Goal: Information Seeking & Learning: Find specific fact

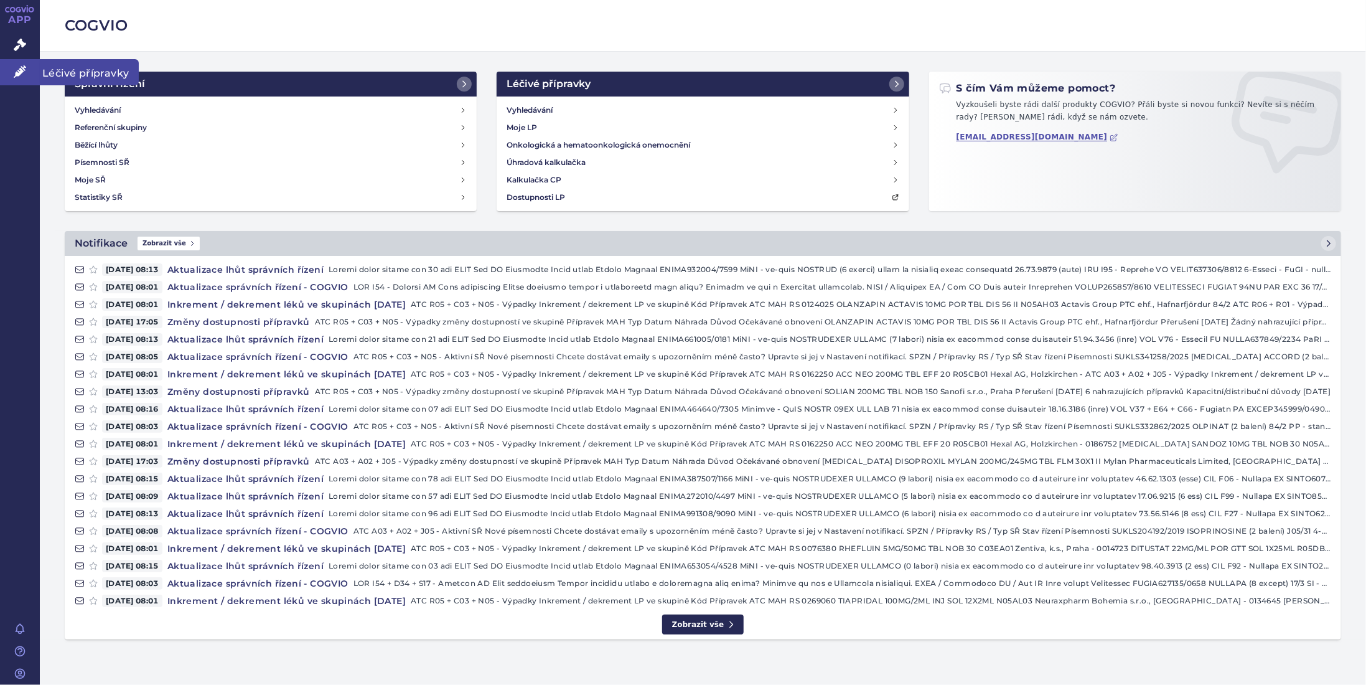
click at [14, 68] on icon at bounding box center [20, 71] width 12 height 12
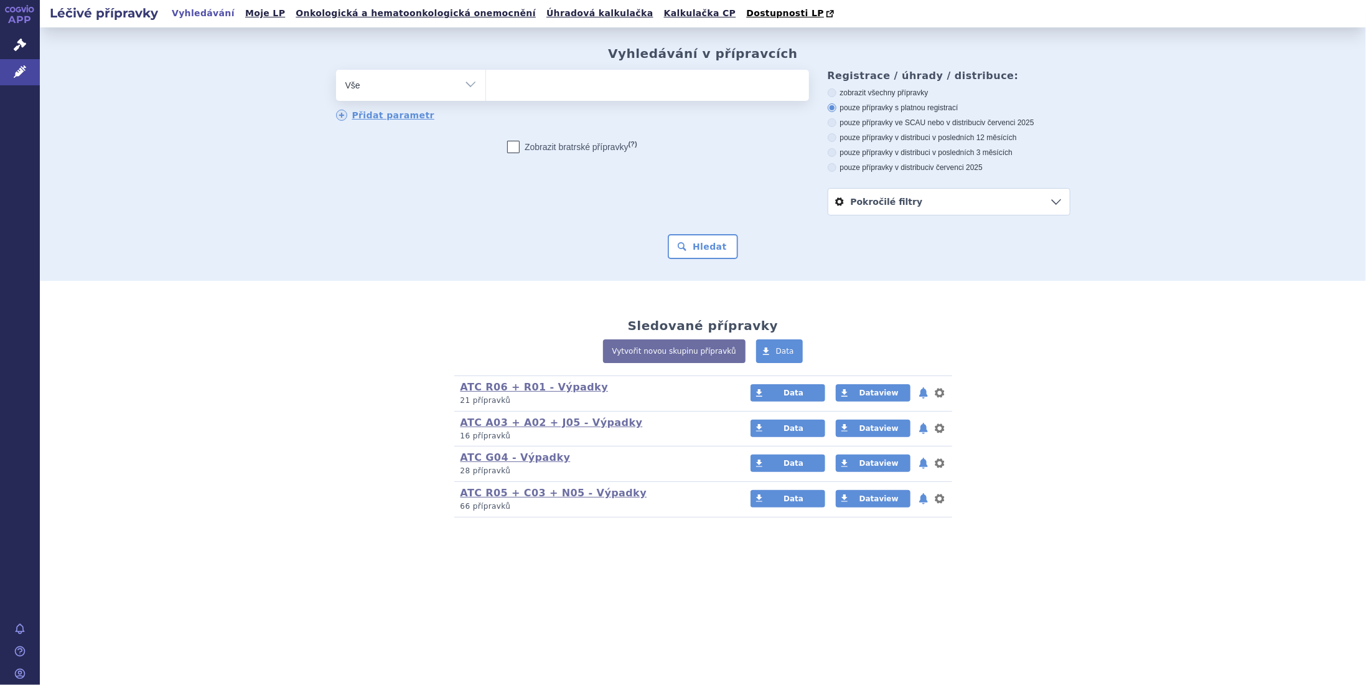
click at [561, 79] on ul at bounding box center [647, 83] width 323 height 26
click at [486, 79] on select at bounding box center [485, 84] width 1 height 31
type input "epl"
type input "eple"
type input "eplere"
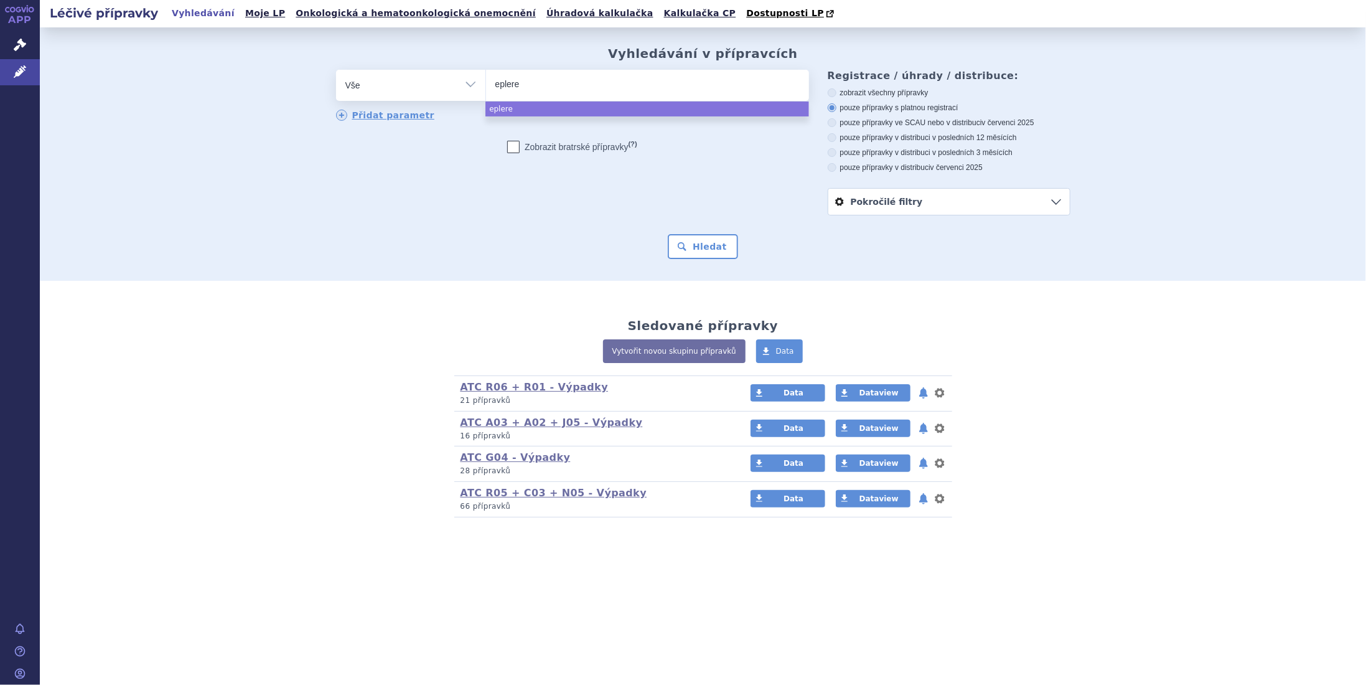
type input "epleren"
select select "epleren"
click at [701, 243] on button "Hledat" at bounding box center [703, 246] width 70 height 25
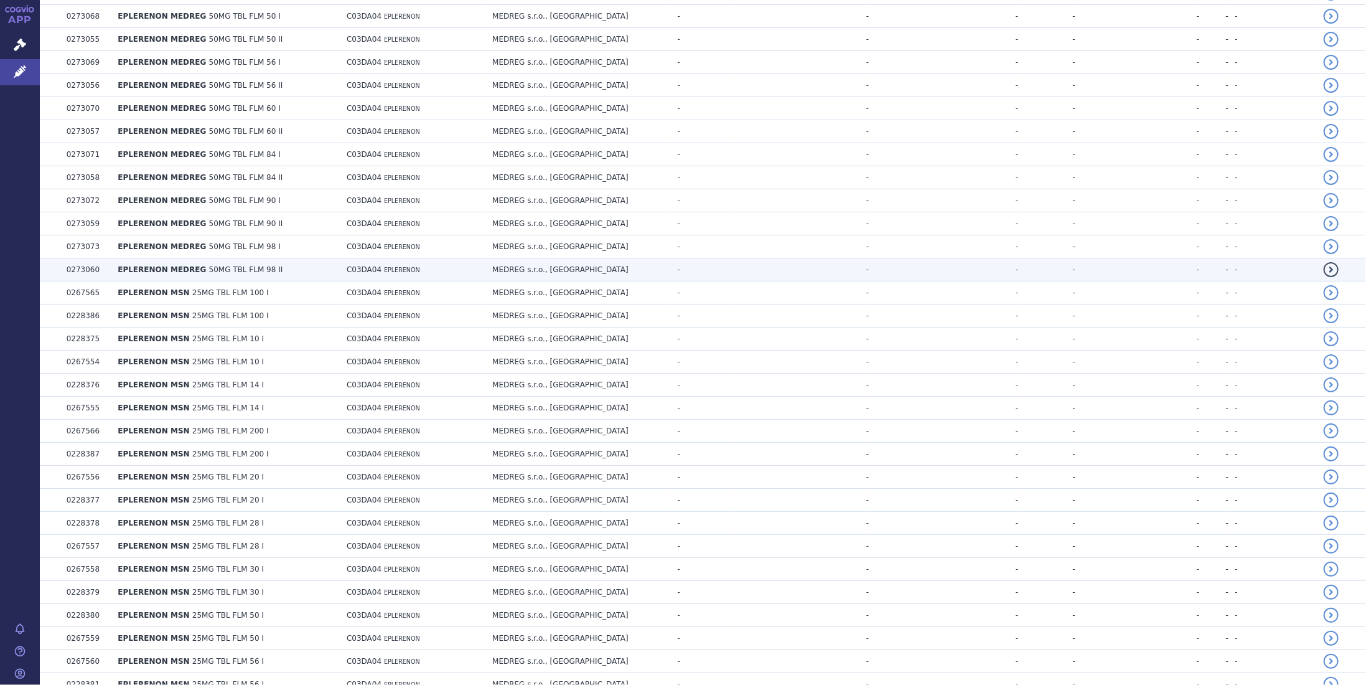
scroll to position [2015, 0]
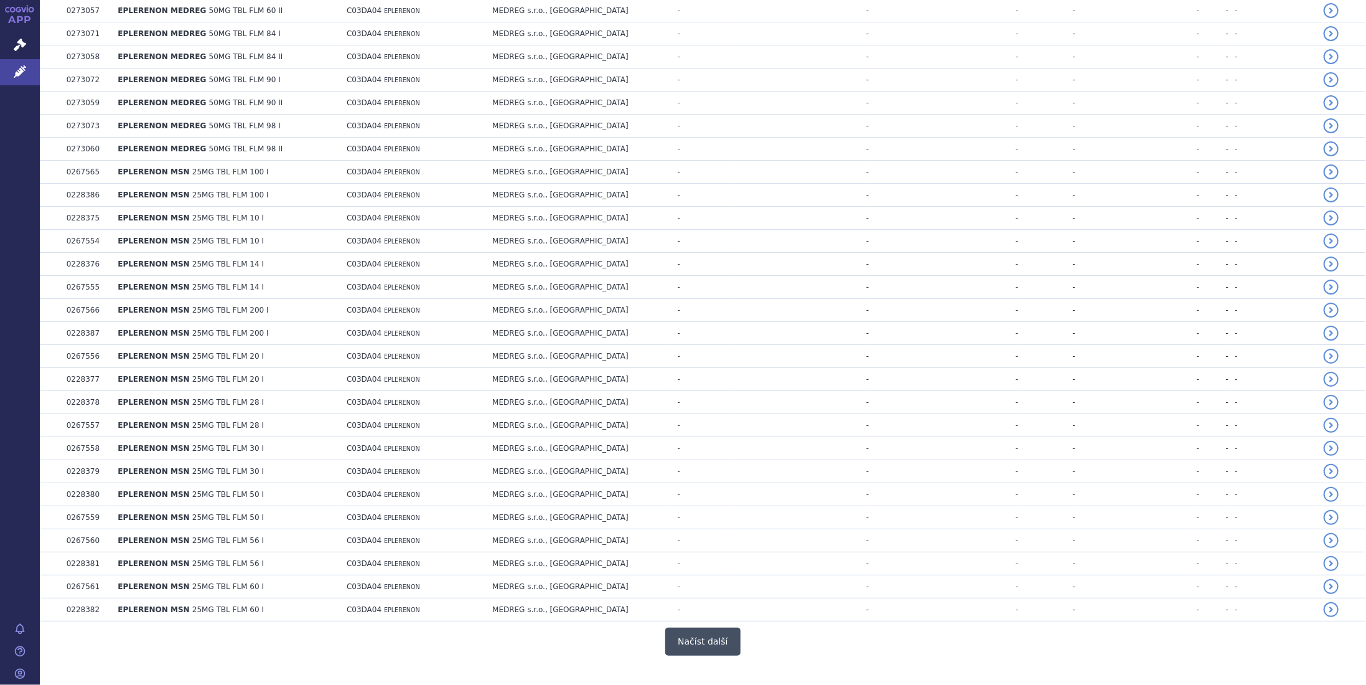
click at [702, 627] on button "Načíst další" at bounding box center [702, 641] width 75 height 28
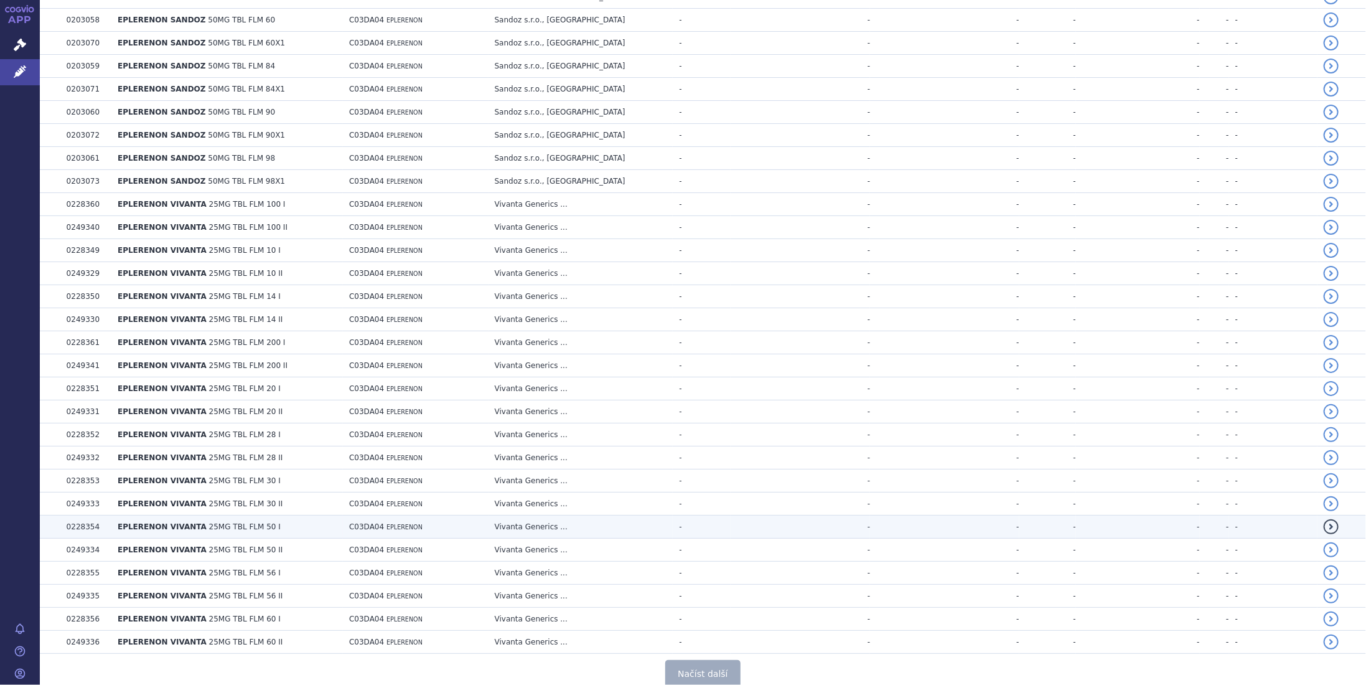
scroll to position [4291, 0]
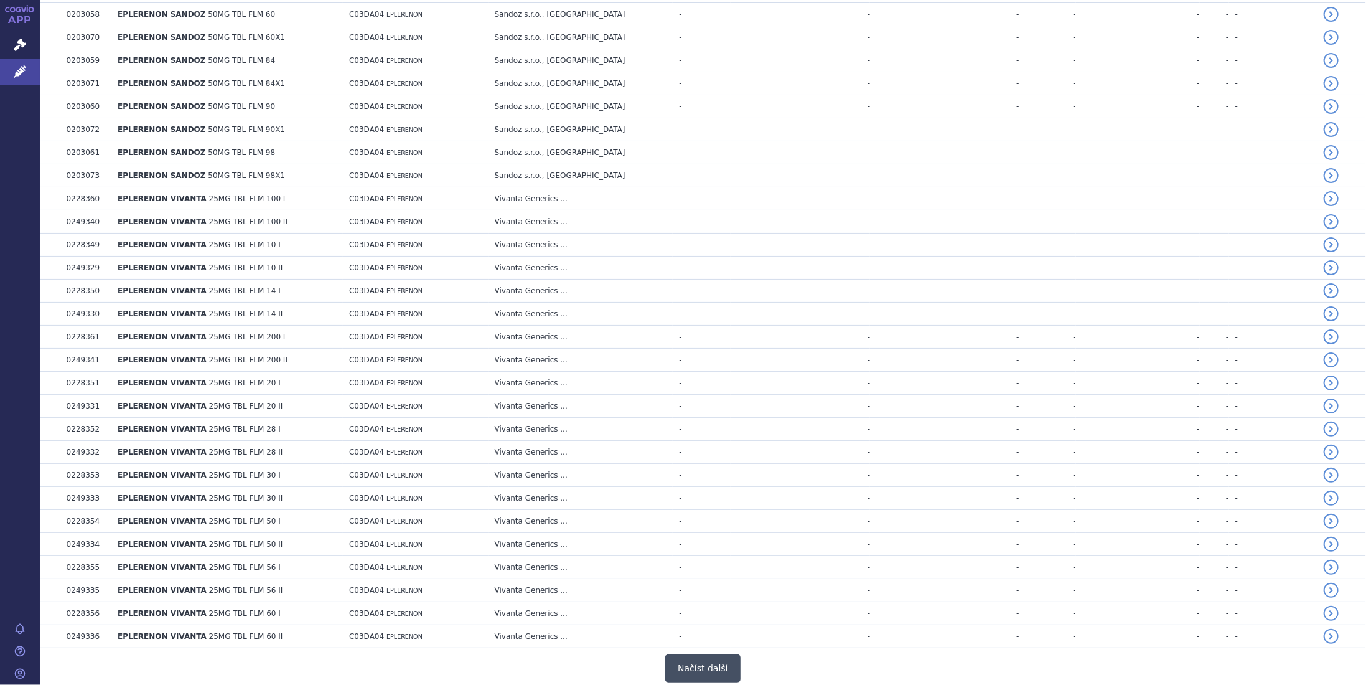
click at [698, 654] on button "Načíst další" at bounding box center [702, 668] width 75 height 28
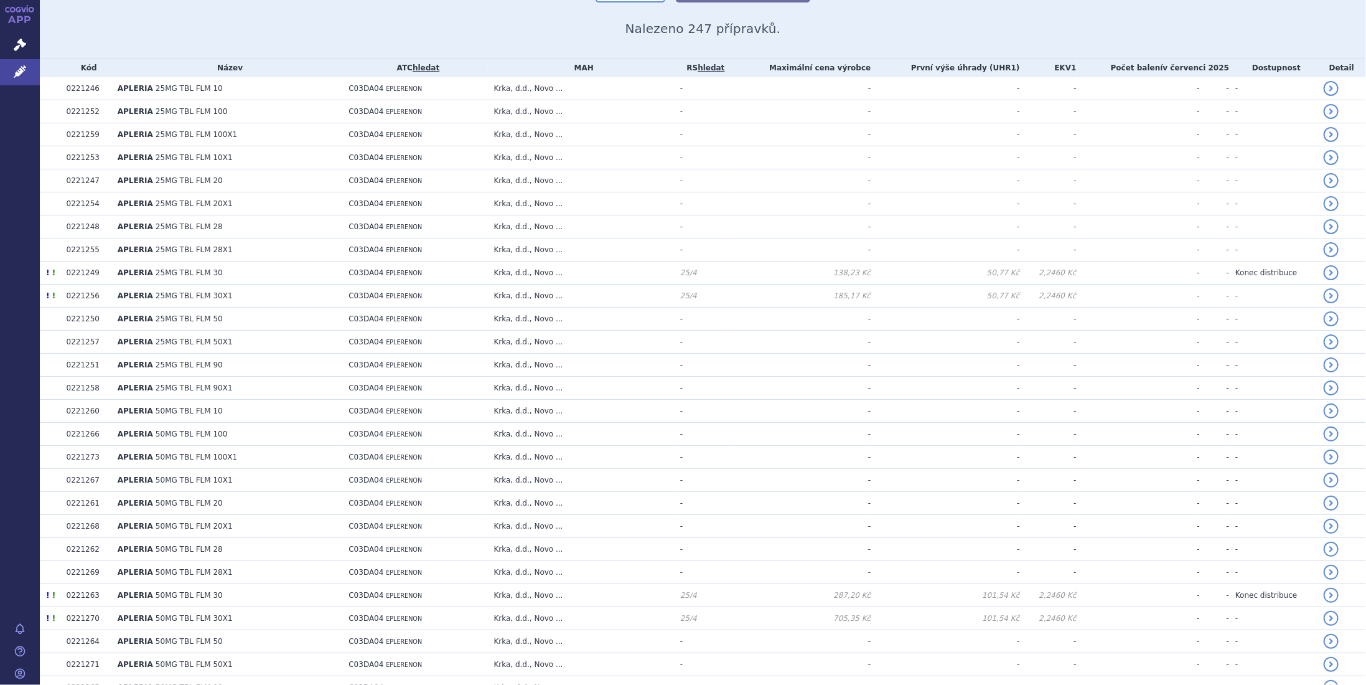
scroll to position [0, 0]
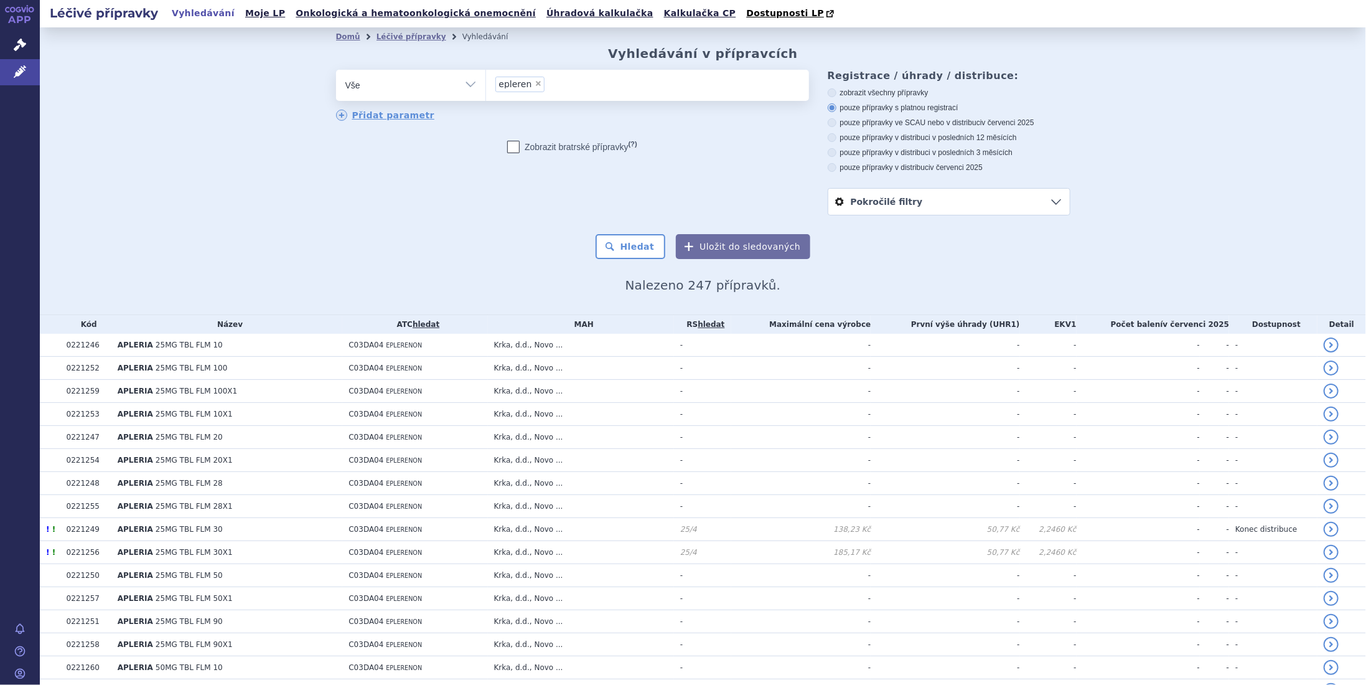
click at [535, 86] on span "×" at bounding box center [538, 83] width 7 height 7
click at [486, 86] on select "epleren" at bounding box center [485, 84] width 1 height 31
select select
type input "da"
type input "dap"
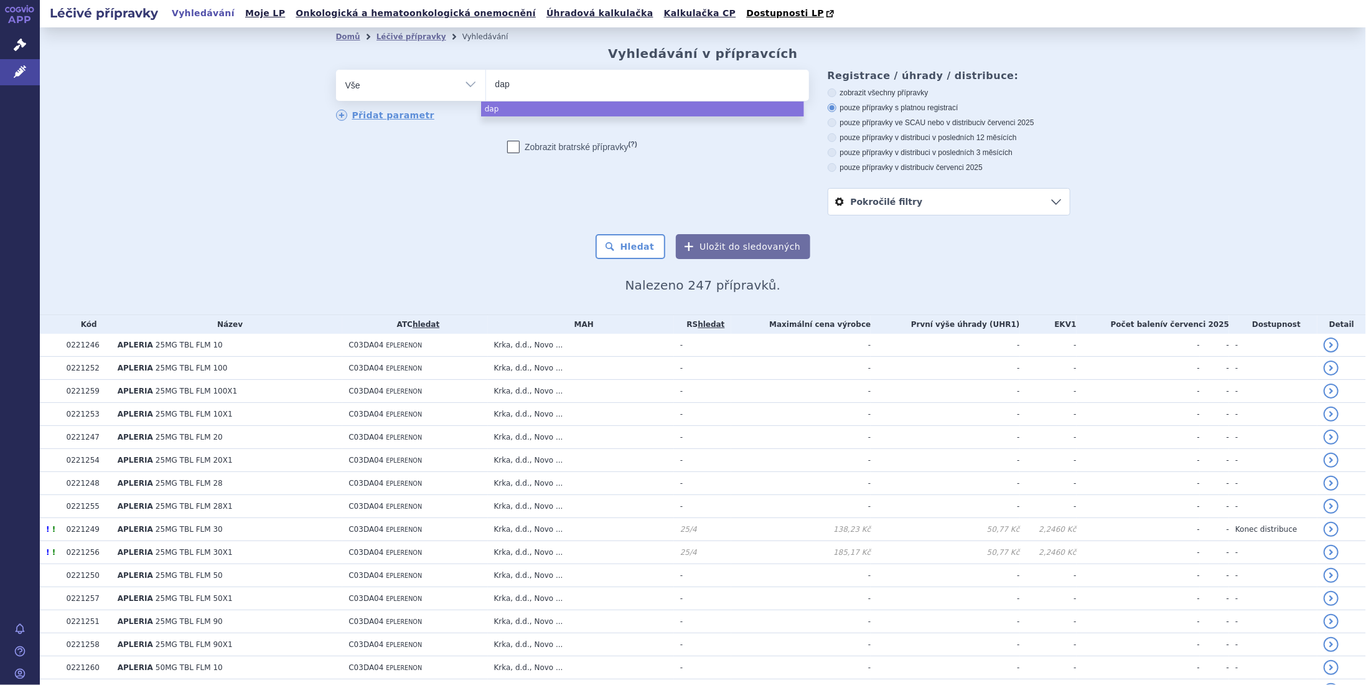
type input "dapa"
type input "dapag"
type input "dapagl"
type input "dapagli"
type input "dapaglif"
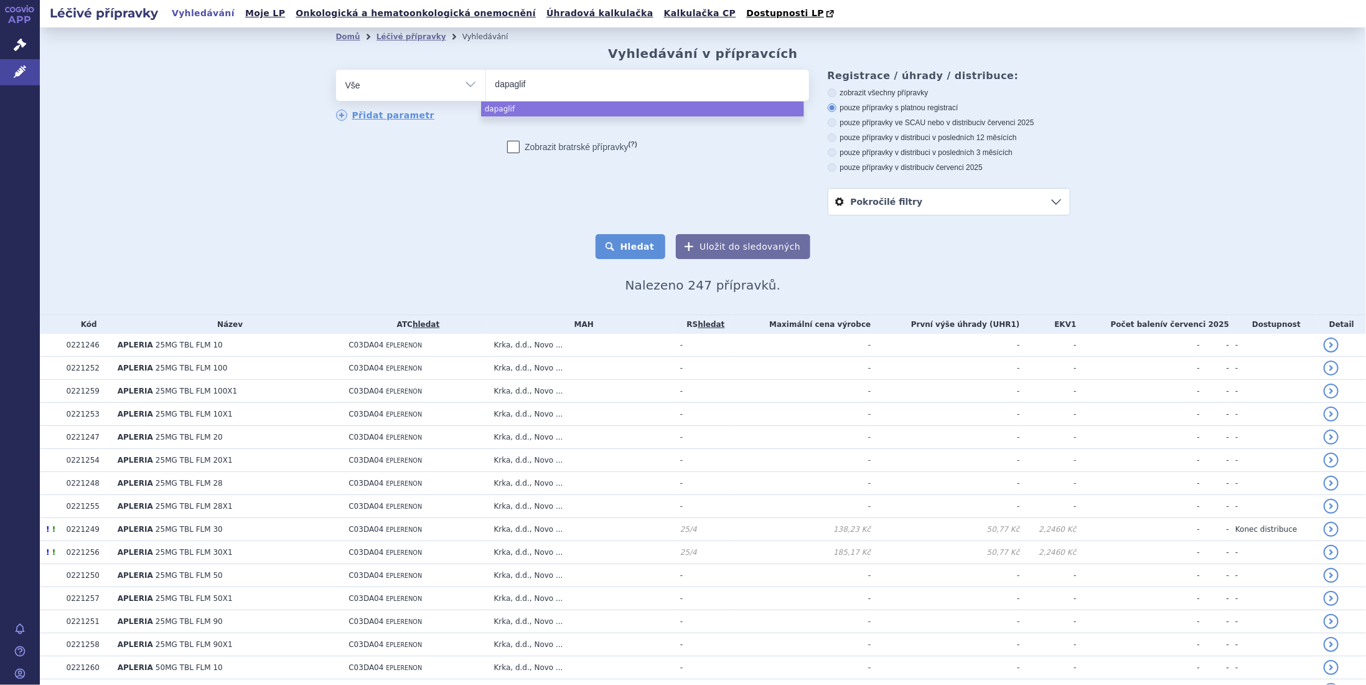
select select "dapaglif"
click at [634, 248] on button "Hledat" at bounding box center [631, 246] width 70 height 25
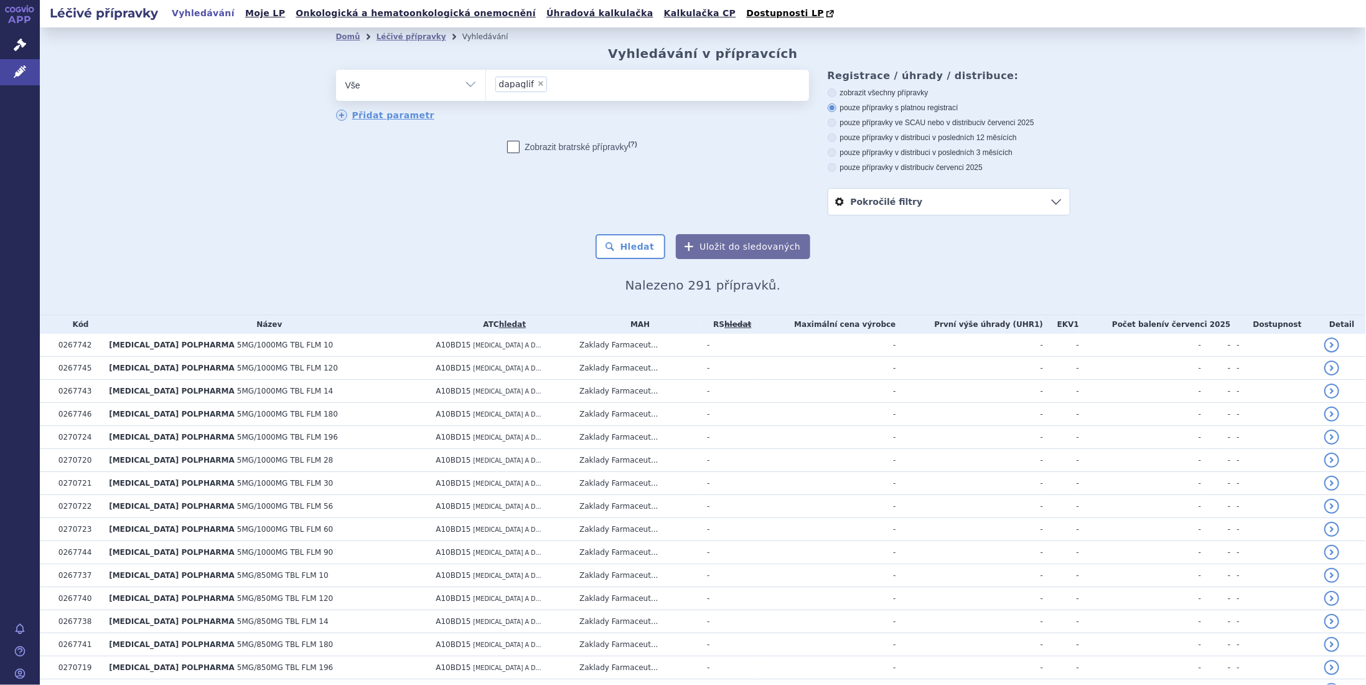
click at [537, 86] on span "×" at bounding box center [540, 83] width 7 height 7
click at [486, 86] on select "dapaglif" at bounding box center [485, 84] width 1 height 31
select select
type input "da"
type input "dapa"
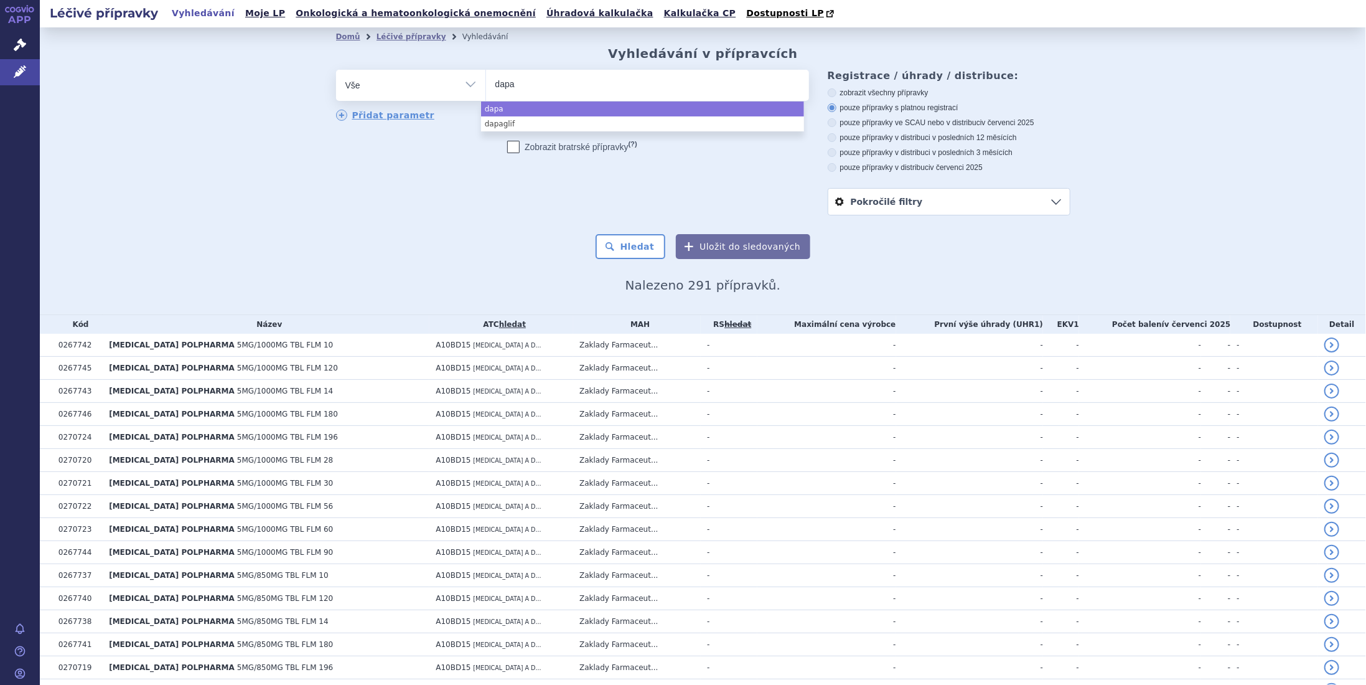
type input "dapag"
type input "dapagl"
type input "dapagli"
type input "dapaglif"
type input "dapaglifli"
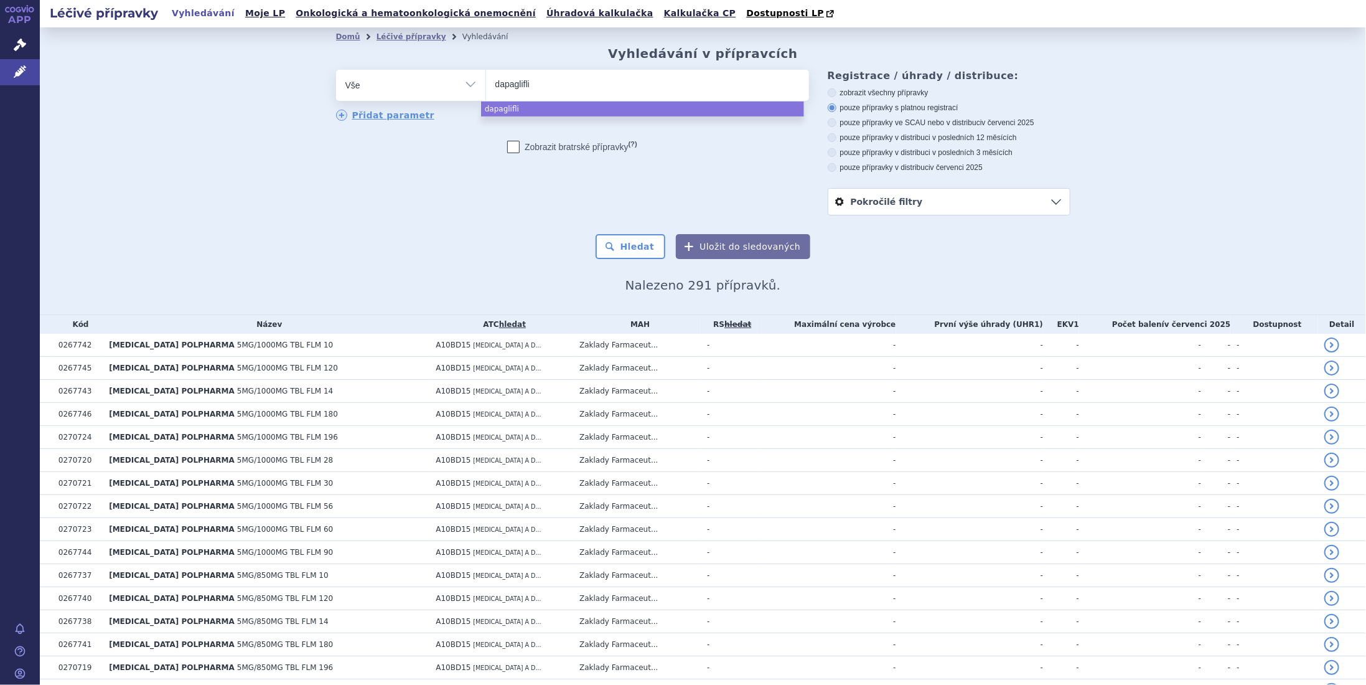
type input "dapaglifliz"
type input "dapagliflizi"
type input "dapagliflizin"
type input "dapagliflizin/"
type input "dapagliflizin/e"
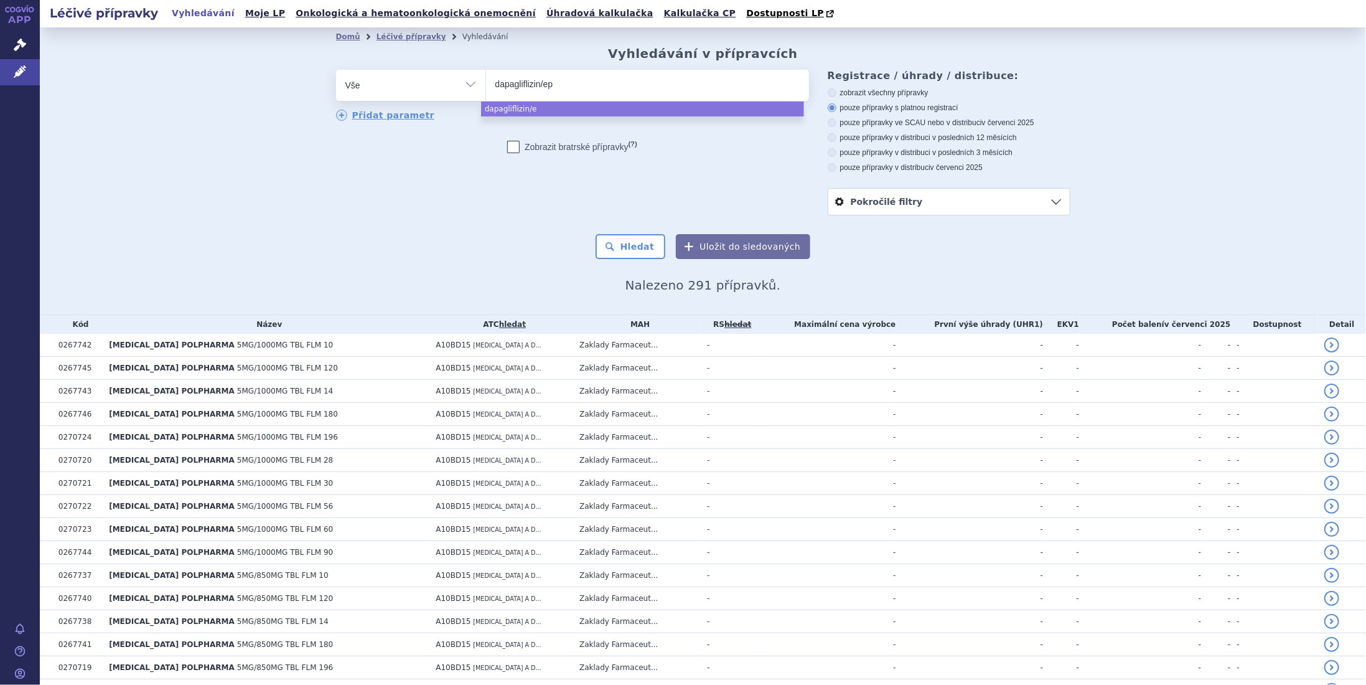
type input "dapagliflizin/epl"
type input "dapagliflizin/eple"
type input "dapagliflizin/epler"
type input "dapagliflizin/eplere"
type input "dapagliflizin/epleren"
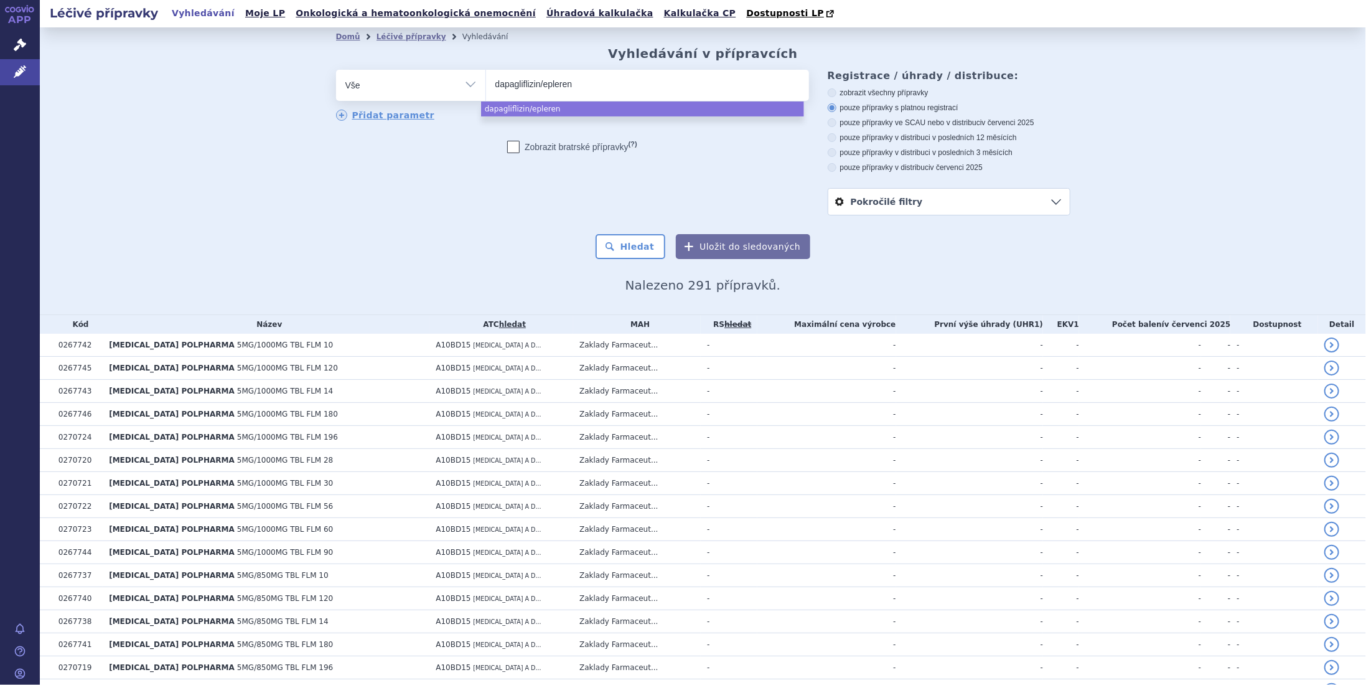
select select "dapagliflizin/epleren"
click at [636, 245] on button "Hledat" at bounding box center [631, 246] width 70 height 25
